Goal: Transaction & Acquisition: Purchase product/service

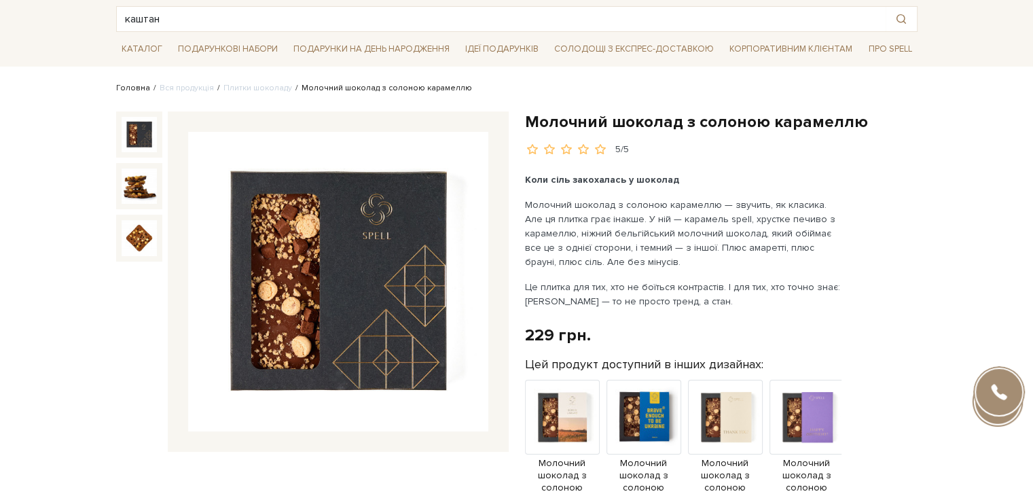
click at [136, 90] on link "Головна" at bounding box center [133, 88] width 34 height 10
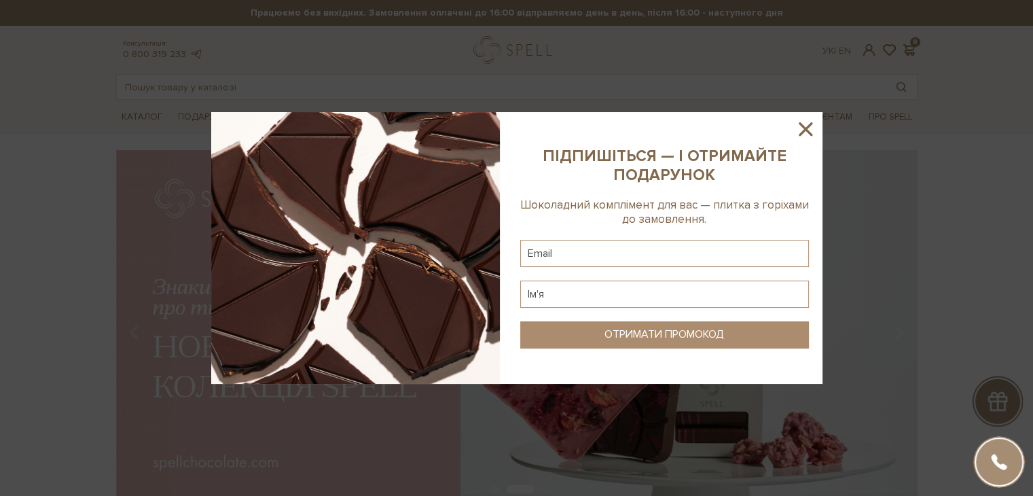
click at [798, 131] on icon at bounding box center [805, 129] width 23 height 23
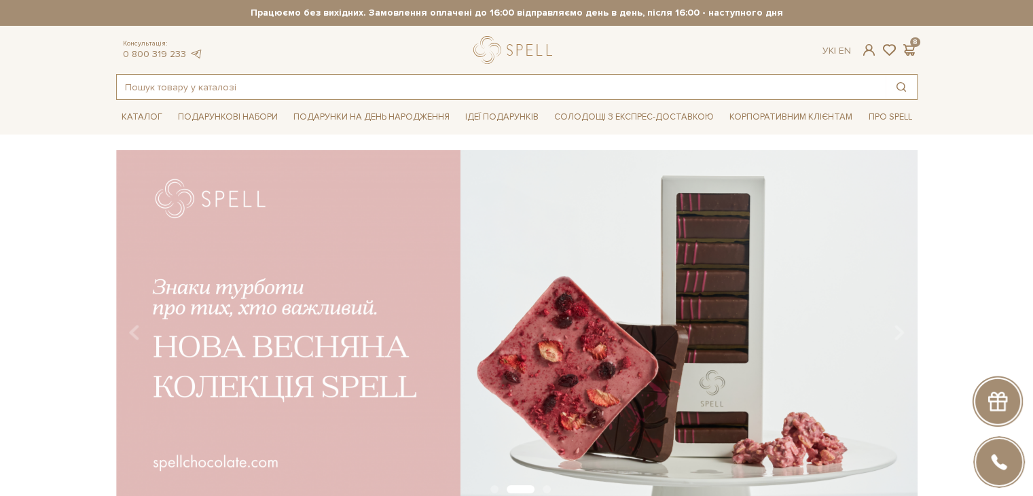
click at [491, 85] on input "text" at bounding box center [501, 87] width 769 height 24
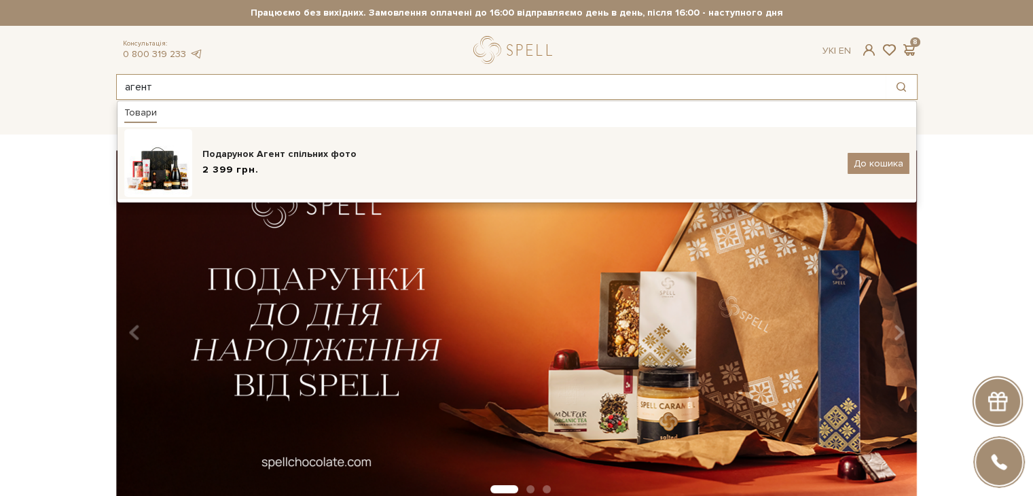
type input "агент"
click at [378, 132] on div "Подарунок Агент спільних фото 2 399 грн. До кошика" at bounding box center [516, 163] width 785 height 68
